Goal: Check status: Check status

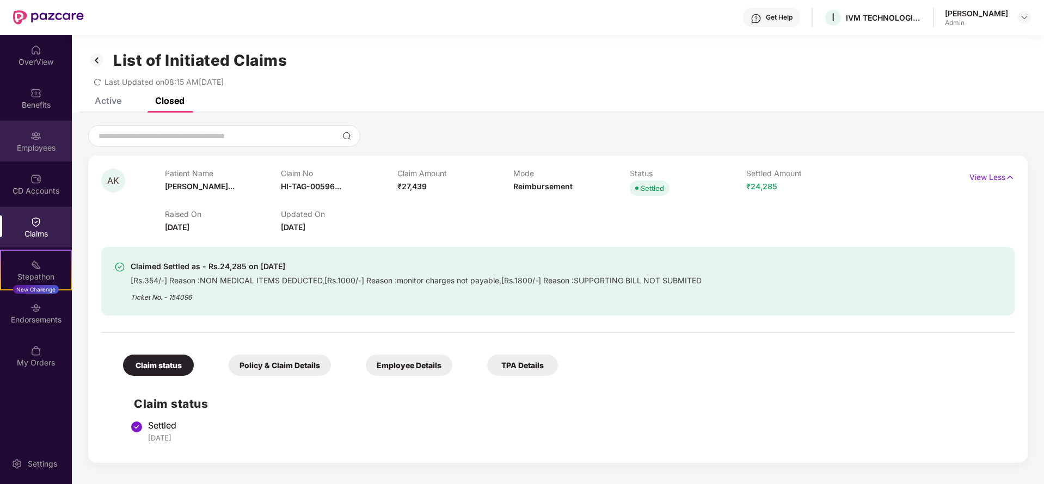
click at [21, 137] on div "Employees" at bounding box center [36, 141] width 72 height 41
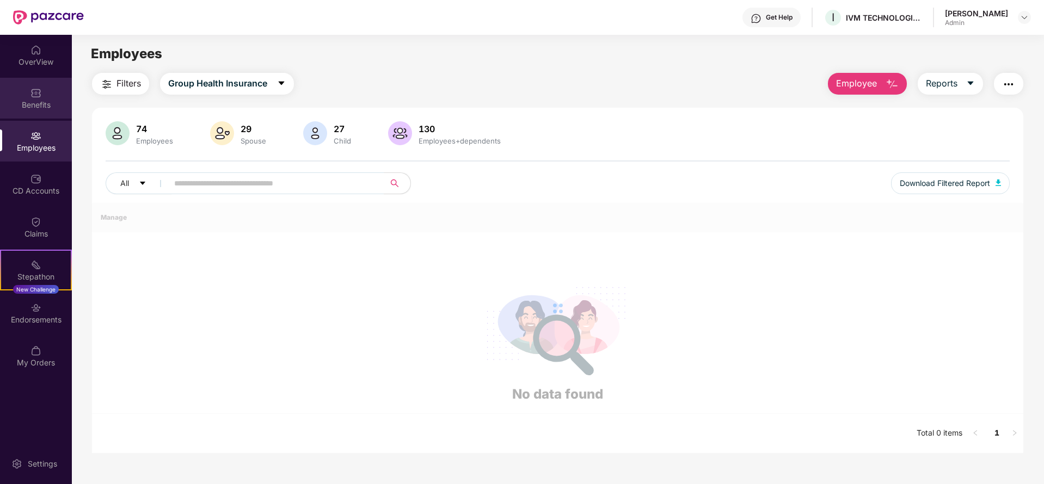
click at [35, 98] on img at bounding box center [35, 93] width 11 height 11
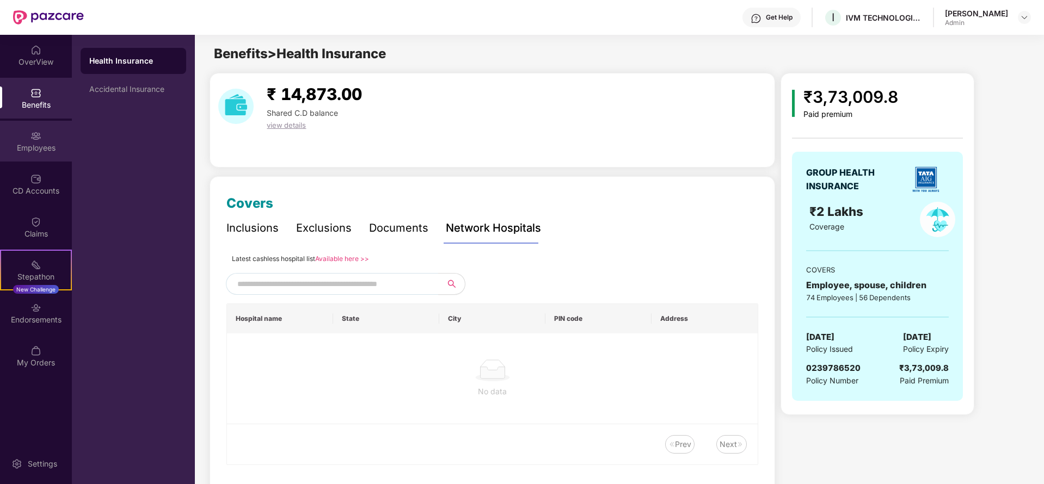
click at [43, 136] on div "Employees" at bounding box center [36, 141] width 72 height 41
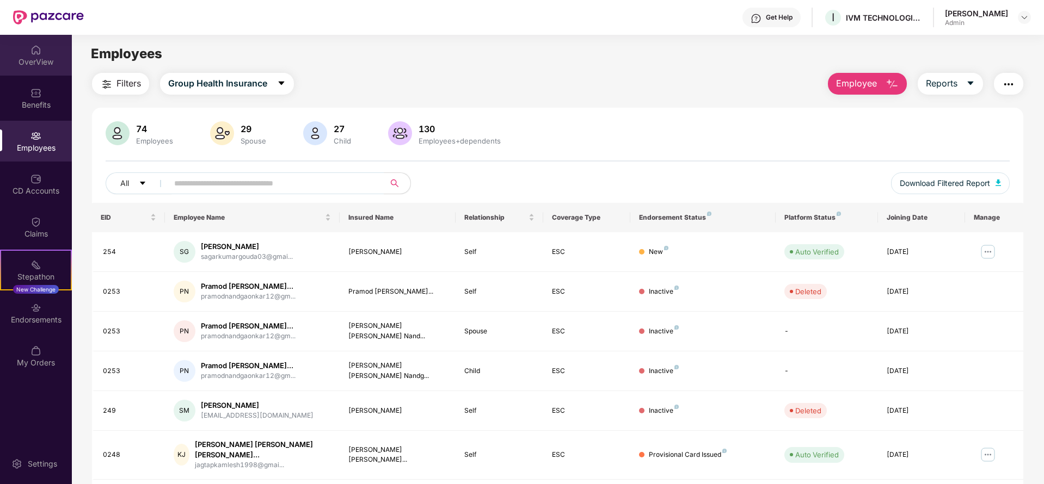
click at [44, 62] on div "OverView" at bounding box center [36, 62] width 72 height 11
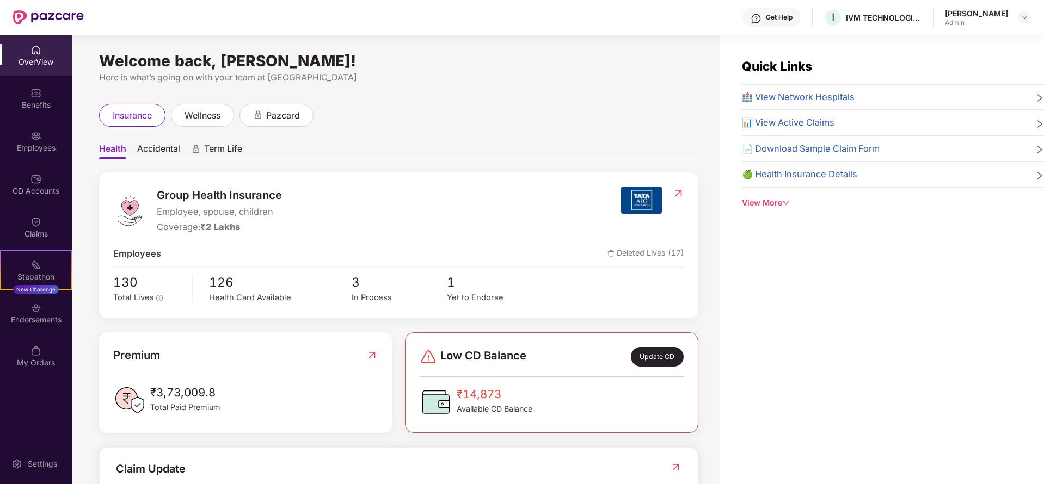
click at [867, 99] on div "🏥 View Network Hospitals" at bounding box center [893, 97] width 302 height 14
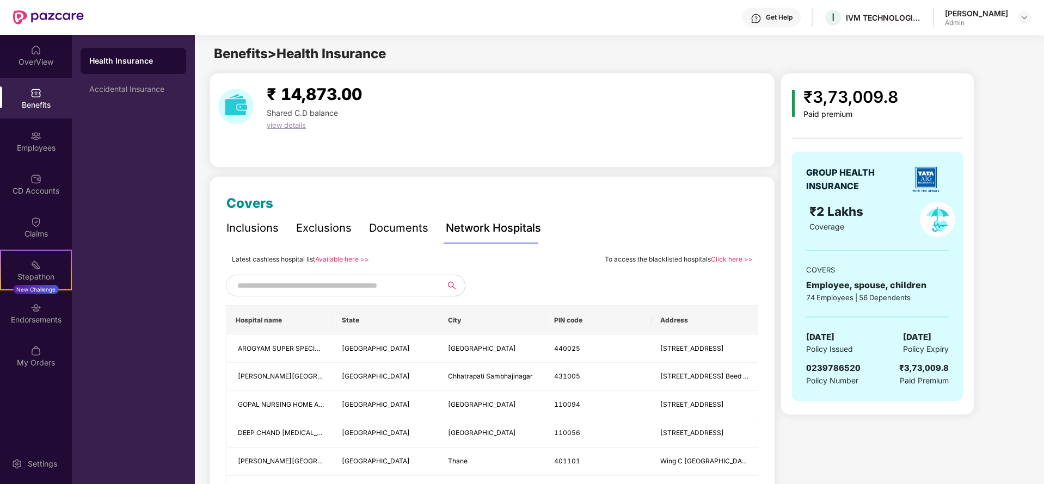
click at [363, 286] on input "text" at bounding box center [330, 286] width 186 height 16
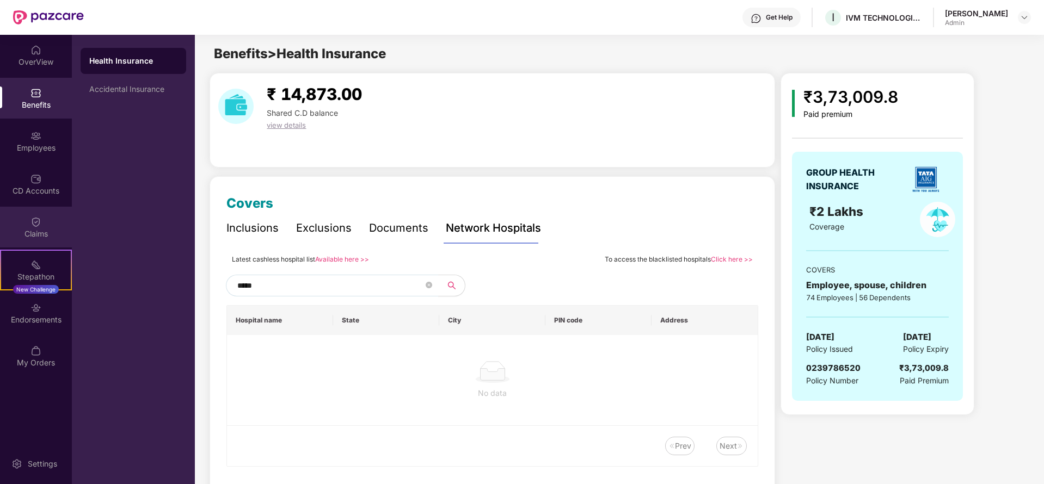
type input "*****"
click at [38, 233] on div "Claims" at bounding box center [36, 234] width 72 height 11
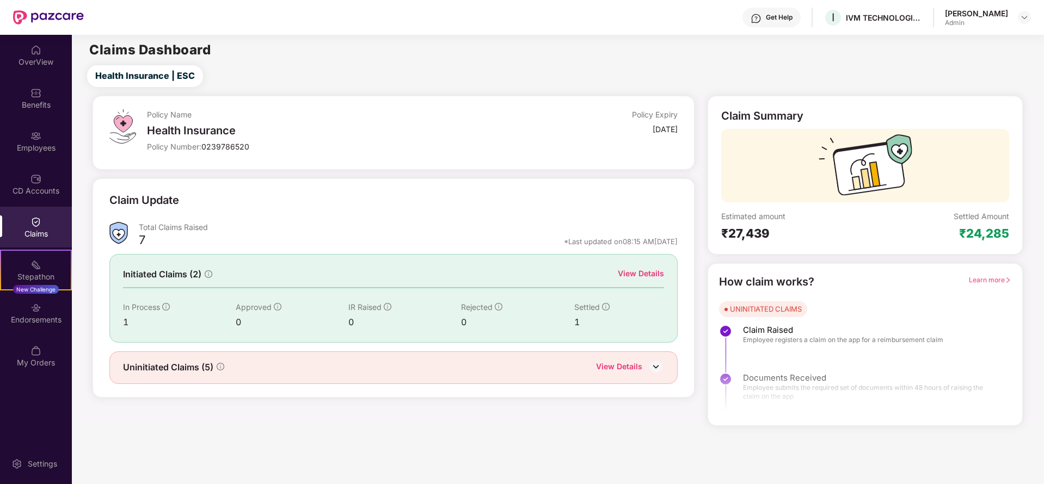
click at [641, 272] on div "View Details" at bounding box center [641, 274] width 46 height 12
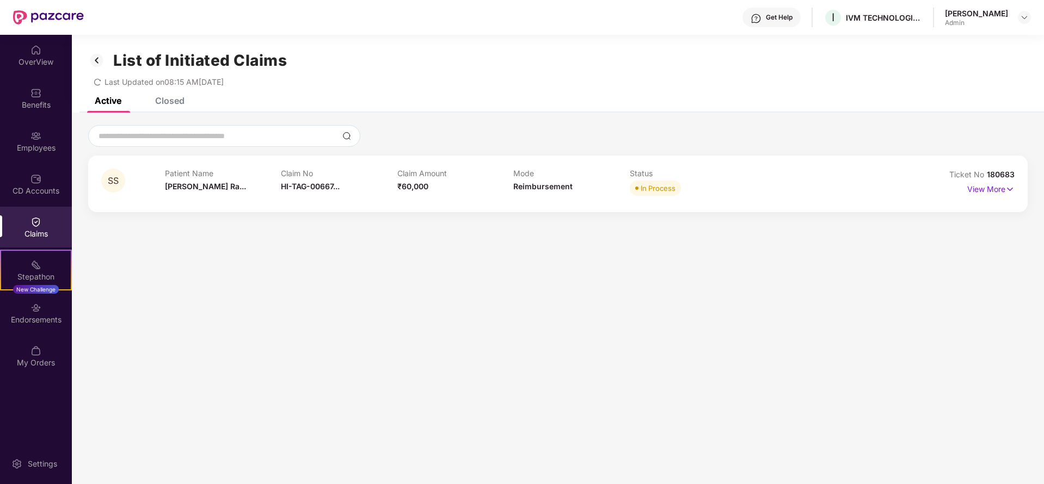
click at [168, 99] on div "Closed" at bounding box center [169, 100] width 29 height 11
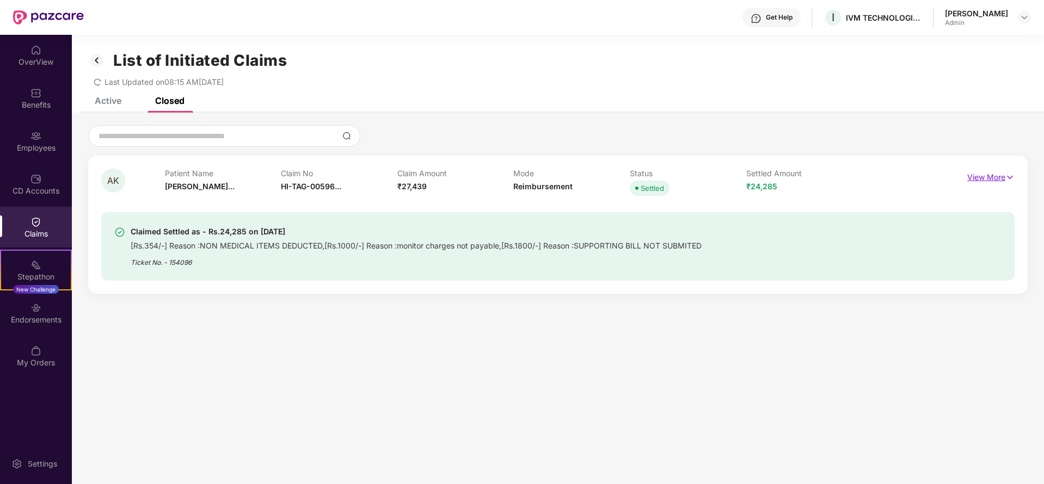
click at [972, 175] on p "View More" at bounding box center [990, 176] width 47 height 15
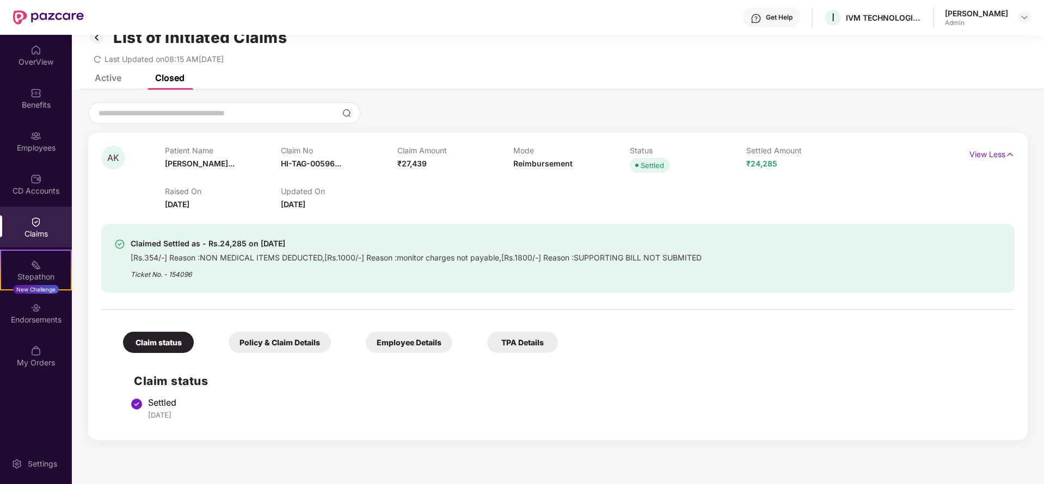
scroll to position [35, 0]
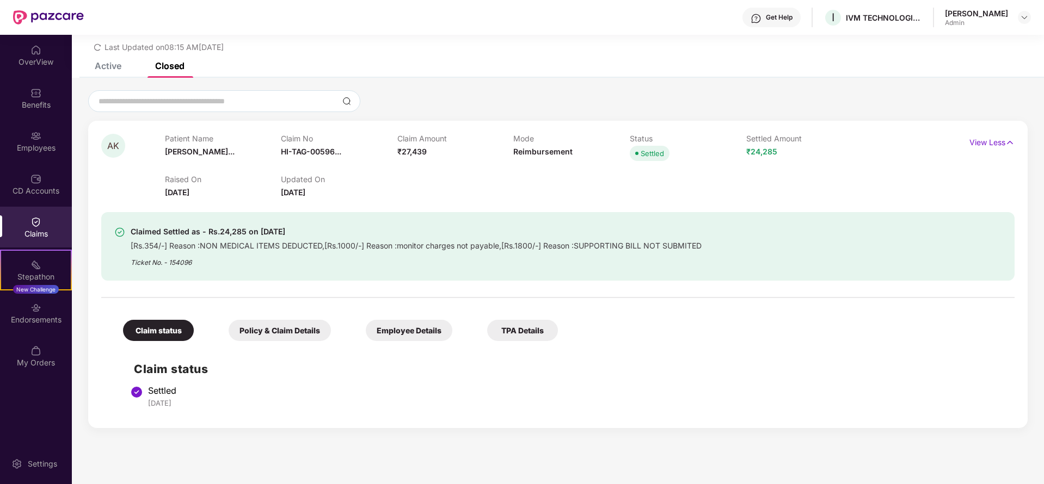
click at [273, 332] on div "Policy & Claim Details" at bounding box center [280, 330] width 102 height 21
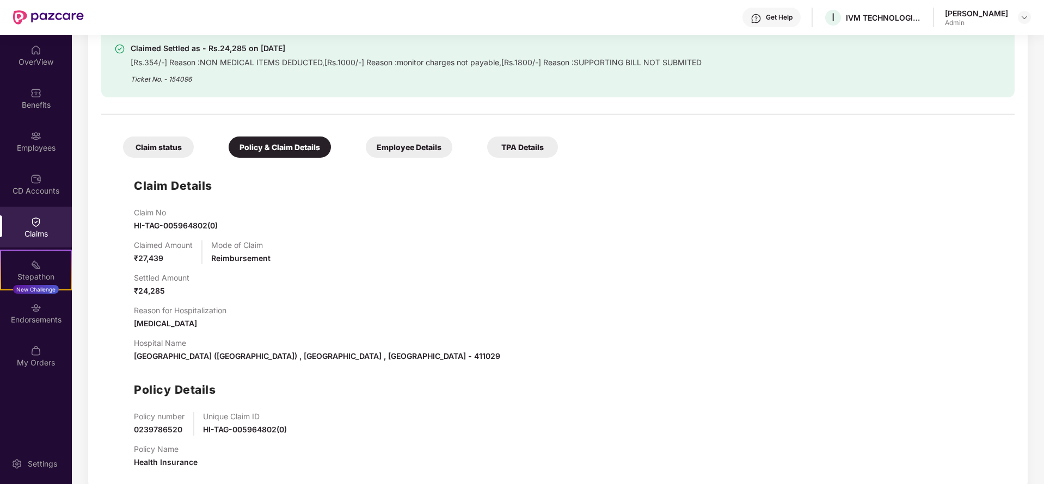
scroll to position [235, 0]
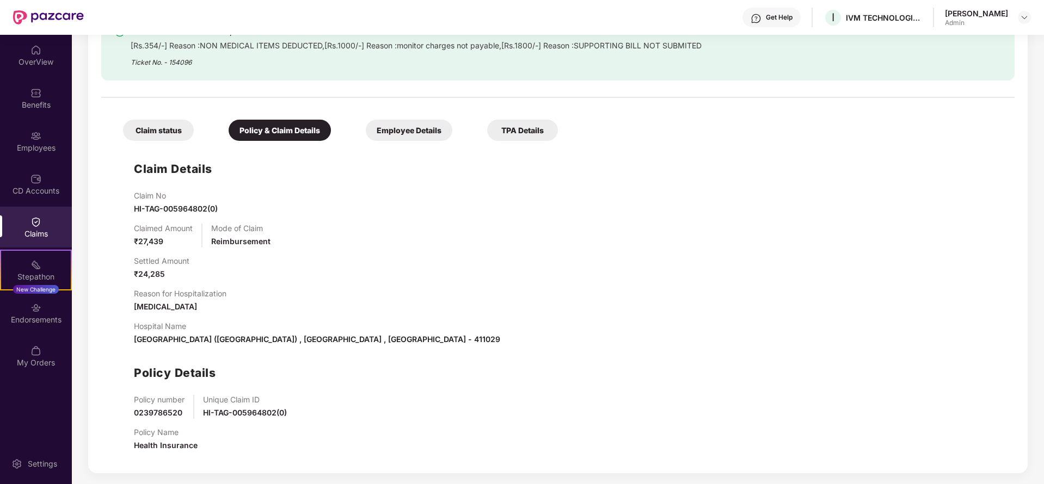
click at [402, 124] on div "Employee Details" at bounding box center [409, 130] width 87 height 21
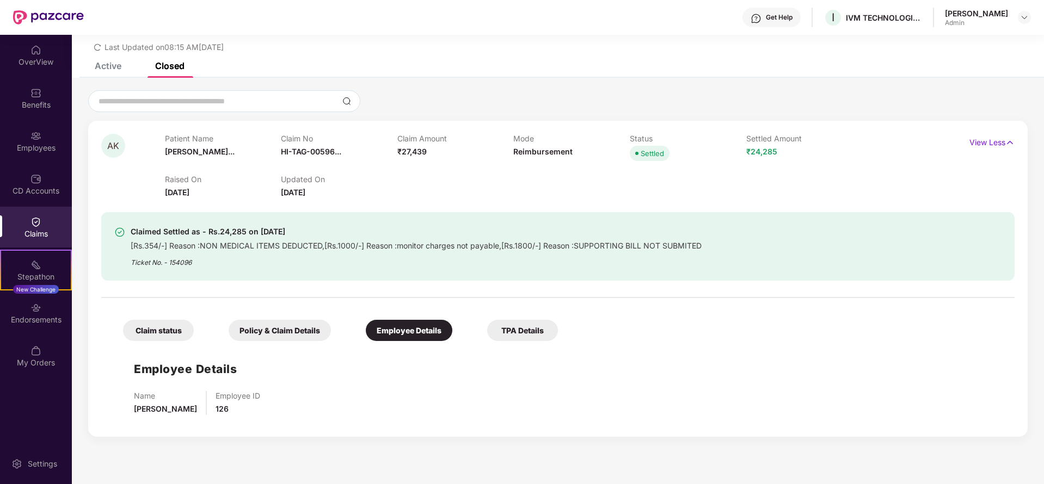
click at [512, 331] on div "TPA Details" at bounding box center [522, 330] width 71 height 21
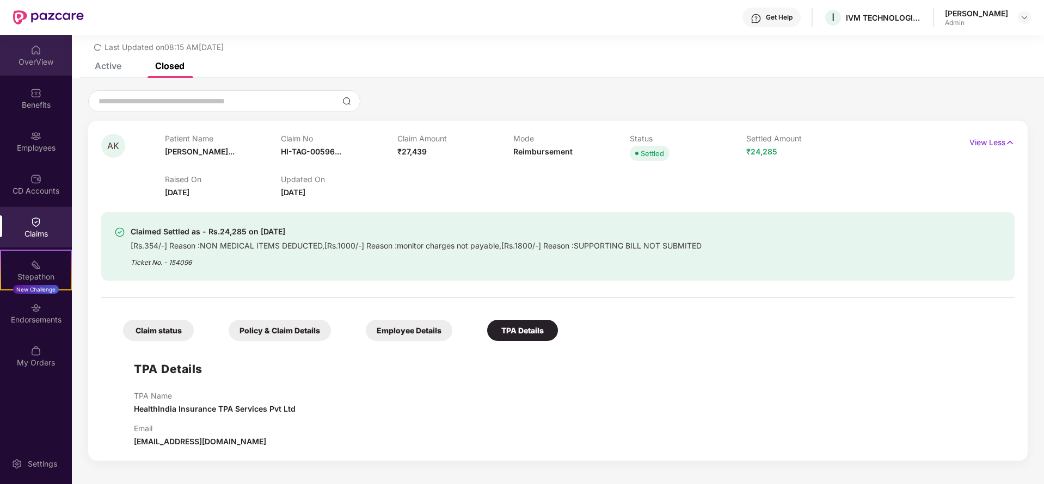
click at [34, 46] on img at bounding box center [35, 50] width 11 height 11
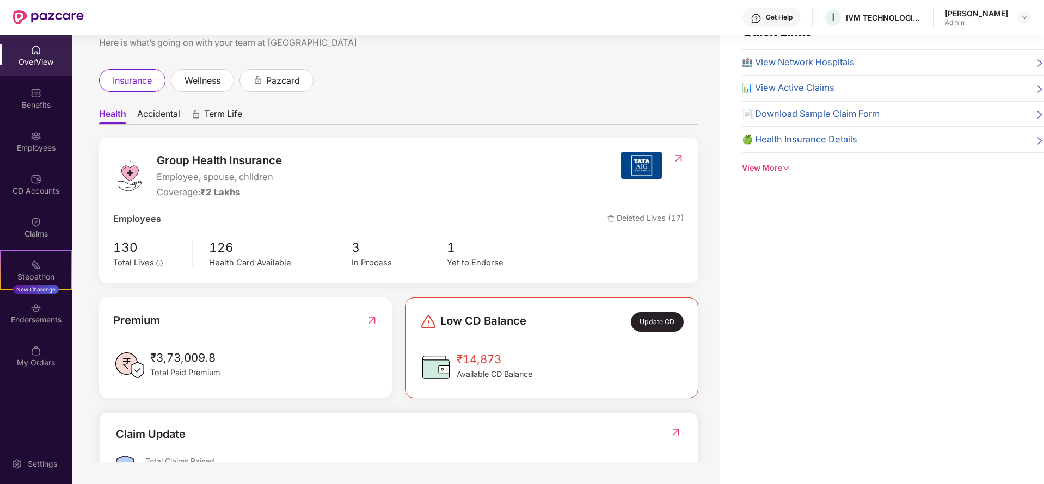
click at [167, 116] on span "Accidental" at bounding box center [158, 116] width 43 height 16
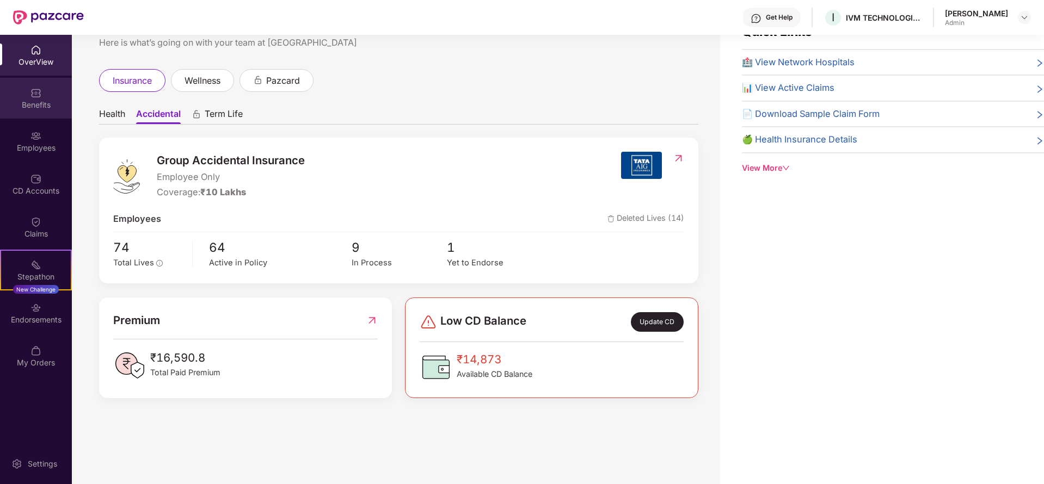
click at [36, 101] on div "Benefits" at bounding box center [36, 105] width 72 height 11
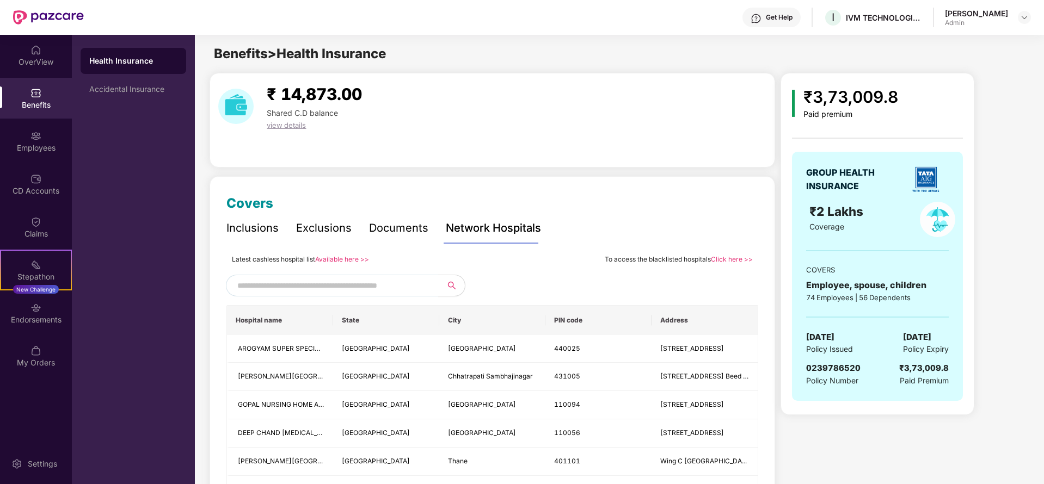
click at [283, 286] on input "text" at bounding box center [330, 286] width 186 height 16
type input "***"
